Goal: Information Seeking & Learning: Learn about a topic

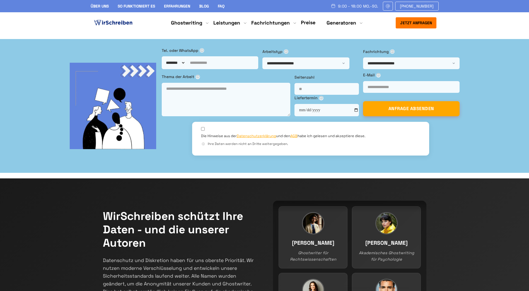
click at [310, 21] on link "Preise" at bounding box center [308, 22] width 14 height 6
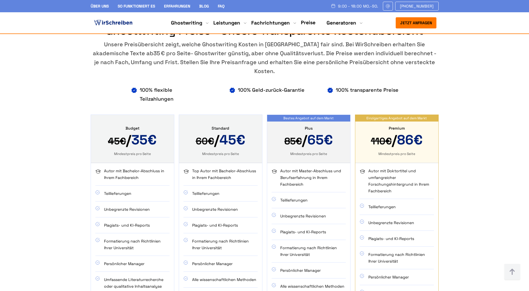
scroll to position [307, 0]
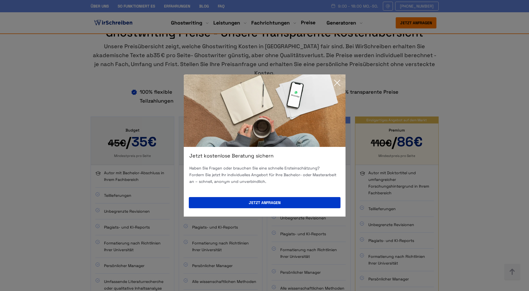
click at [338, 82] on icon at bounding box center [336, 82] width 11 height 11
